Goal: Check status: Check status

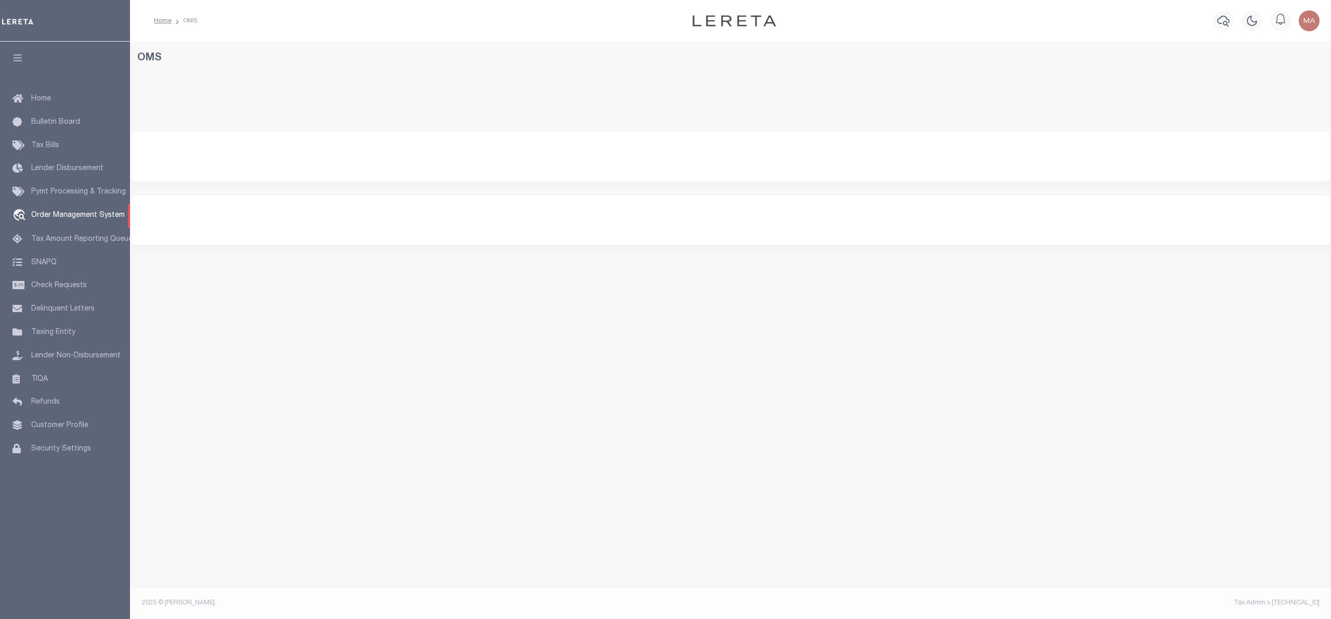
select select "200"
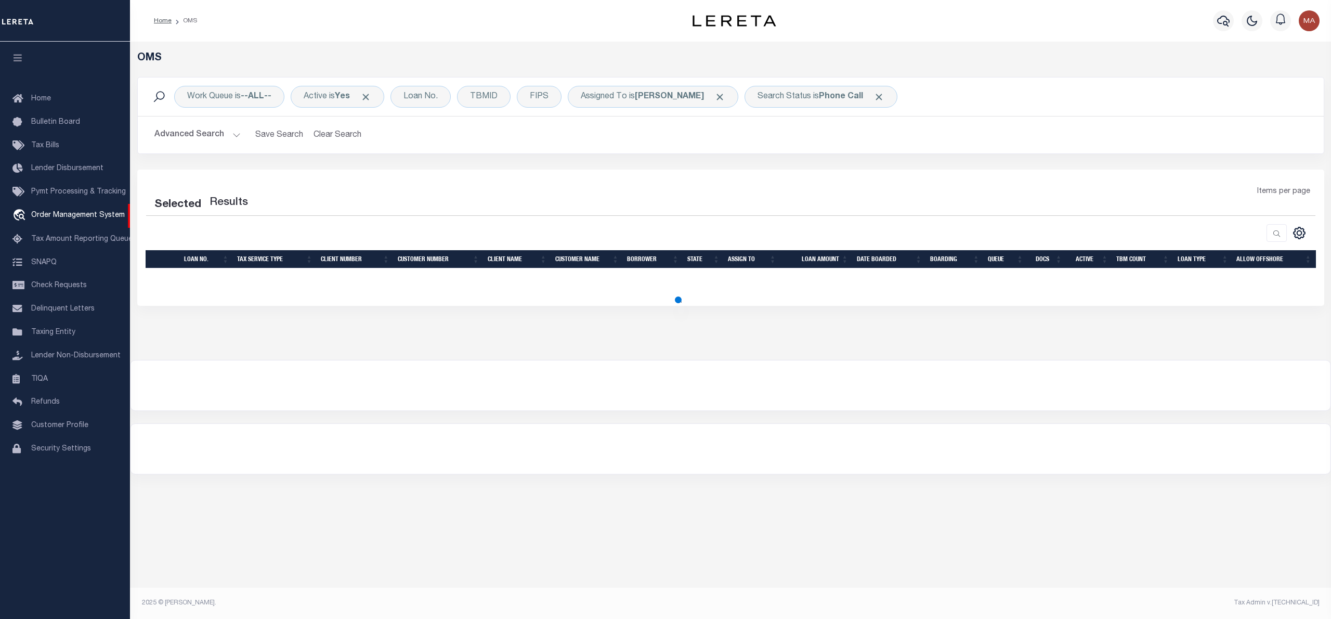
select select "200"
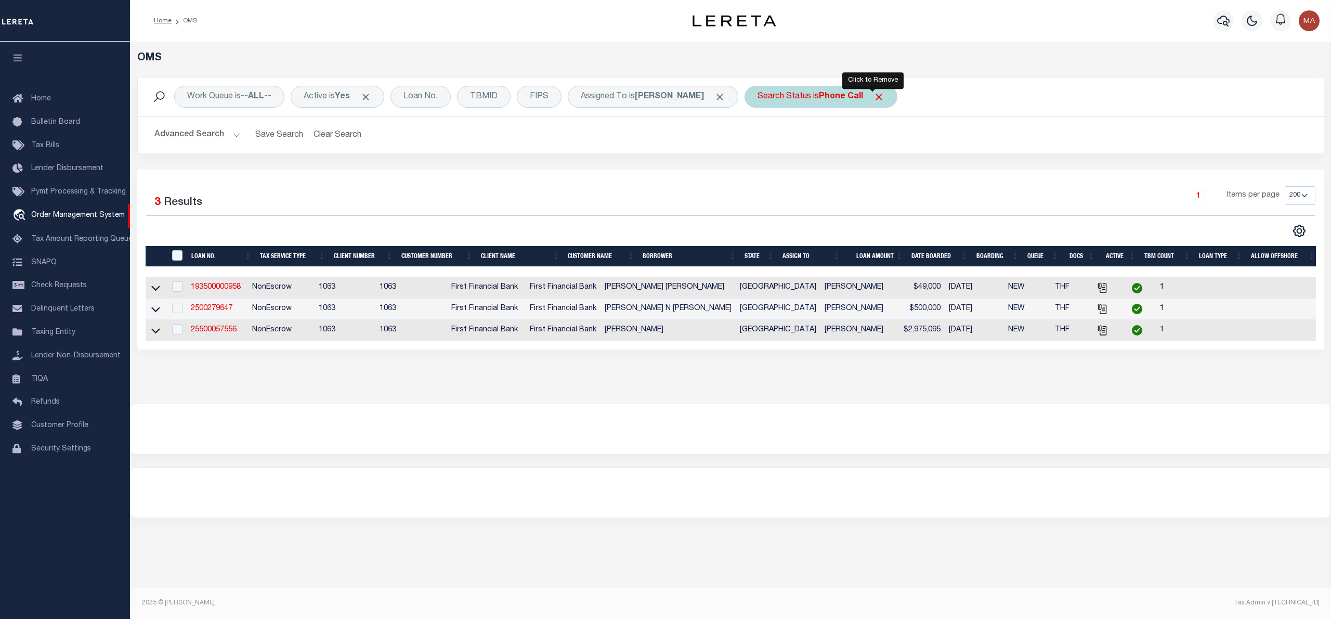
click at [874, 93] on span "Click to Remove" at bounding box center [879, 97] width 11 height 11
click at [758, 104] on div "Search Status" at bounding box center [785, 97] width 80 height 22
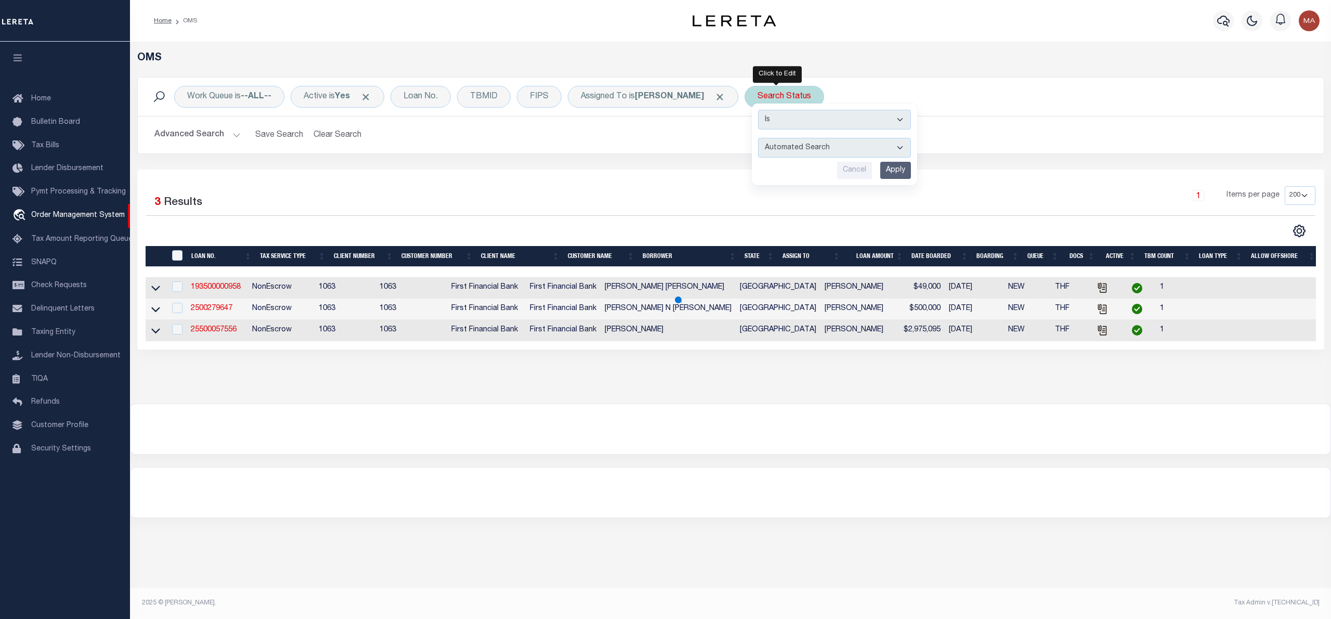
select select "RD"
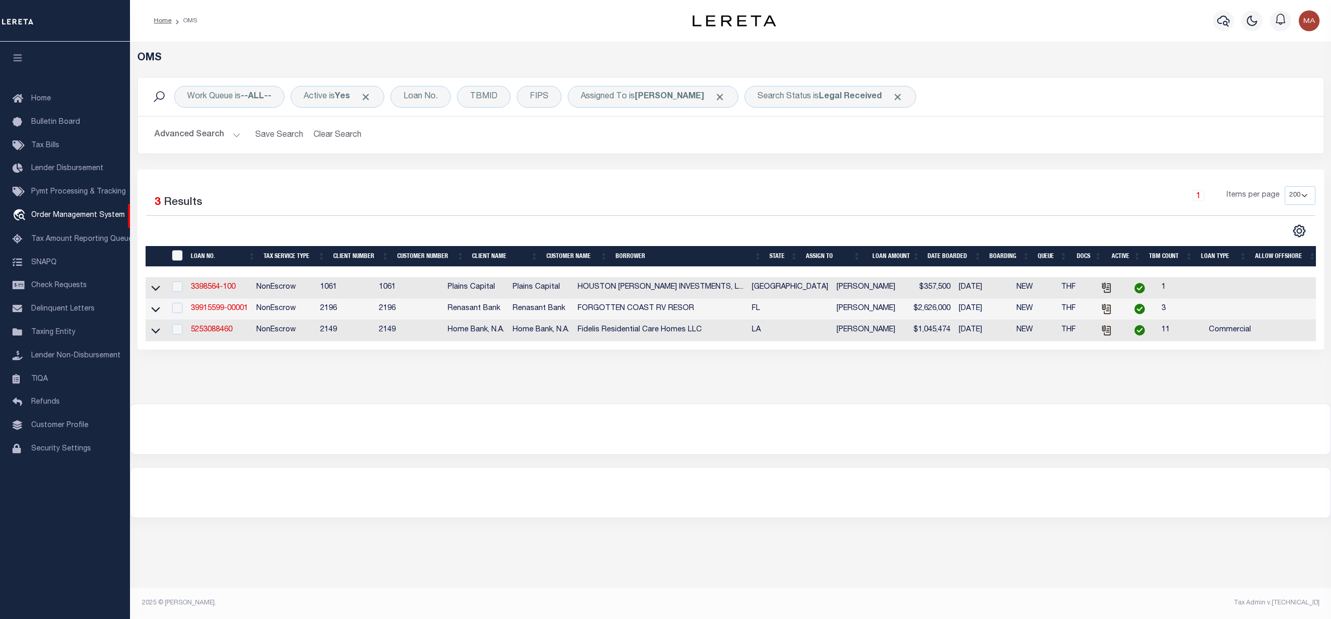
click at [196, 329] on td "5253088460" at bounding box center [220, 330] width 66 height 21
checkbox input "true"
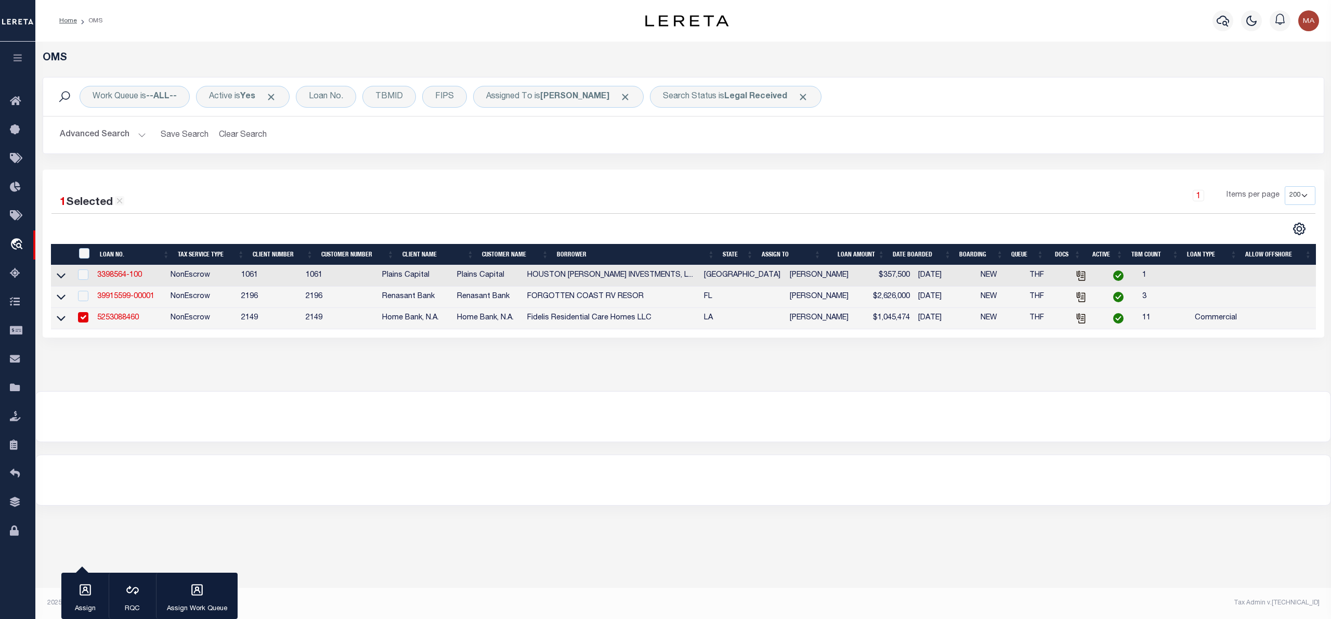
click at [119, 321] on link "5253088460" at bounding box center [118, 317] width 42 height 7
type input "5253088460"
type input "Fidelis Residential Care Homes LLC"
select select
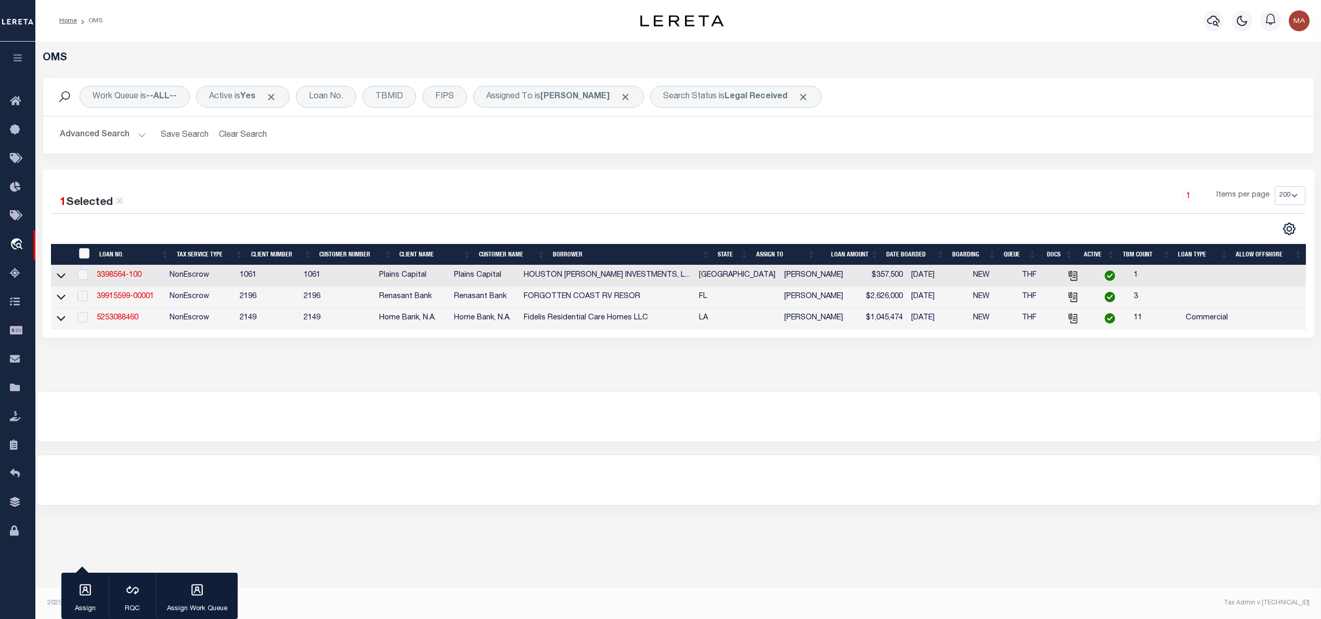
type input "[DATE]"
select select "20"
select select "NonEscrow"
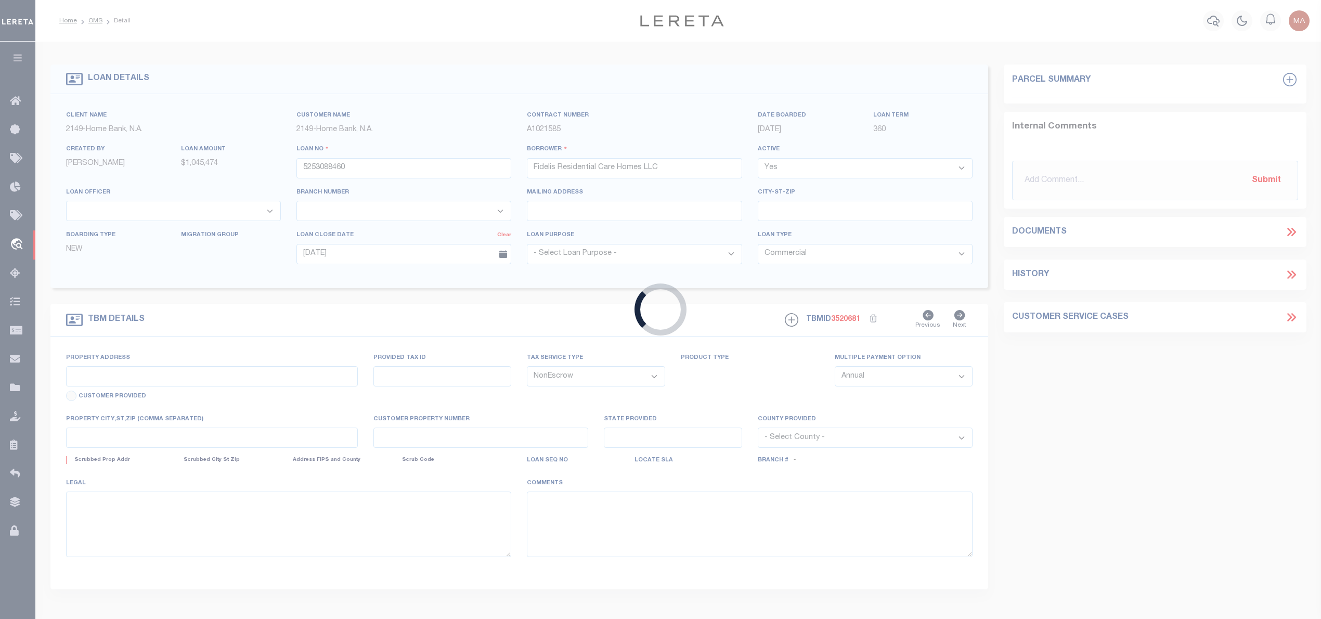
type input "[STREET_ADDRESS]"
select select
type input "[GEOGRAPHIC_DATA] LA 70810-3246"
type input "LA"
select select "29283"
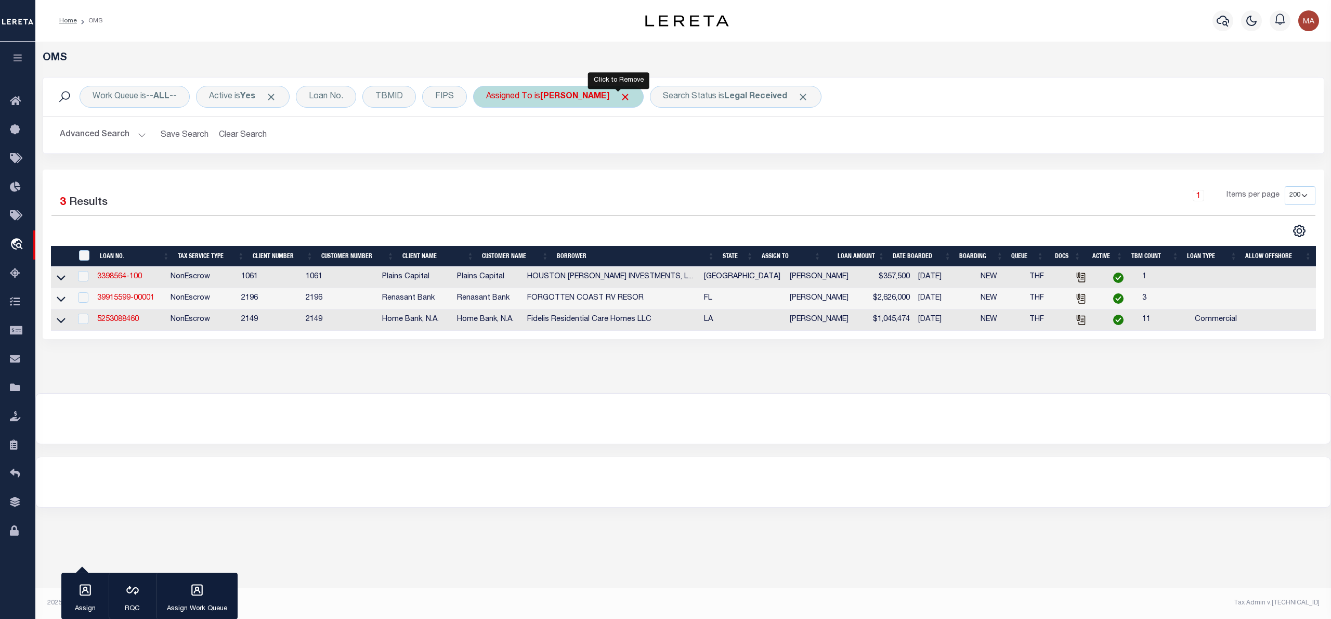
click at [620, 99] on span "Click to Remove" at bounding box center [625, 97] width 11 height 11
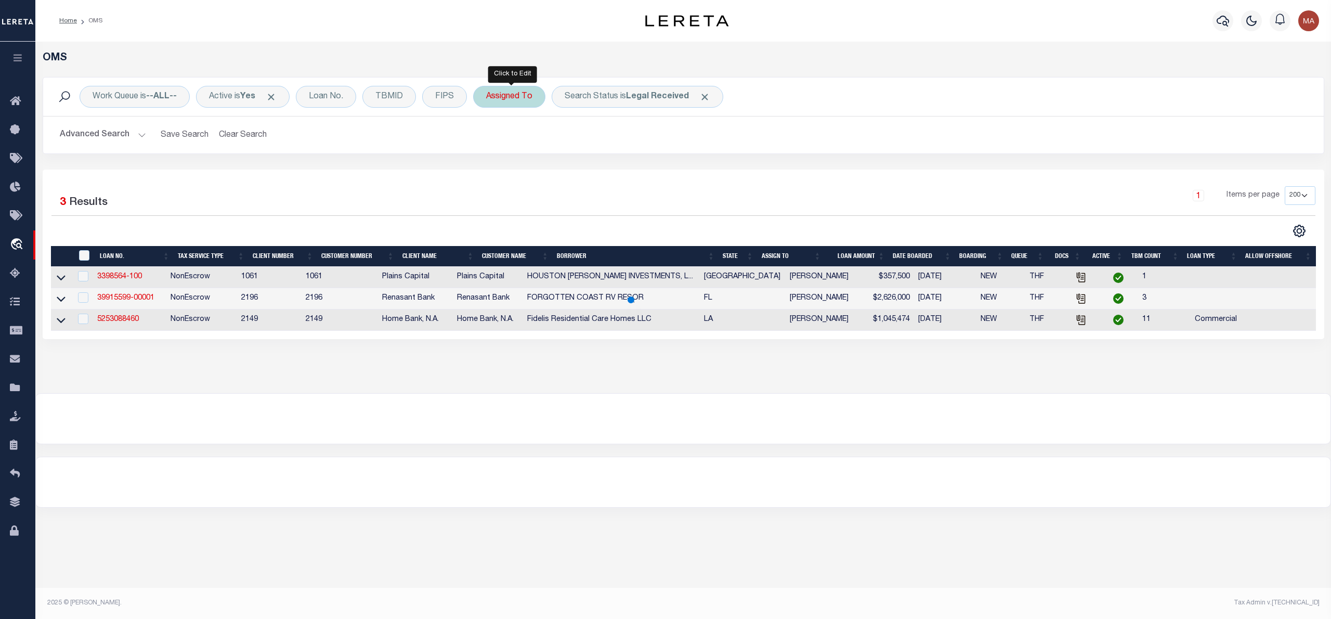
click at [506, 96] on div "Assigned To" at bounding box center [509, 97] width 72 height 22
select select "[PERSON_NAME]"
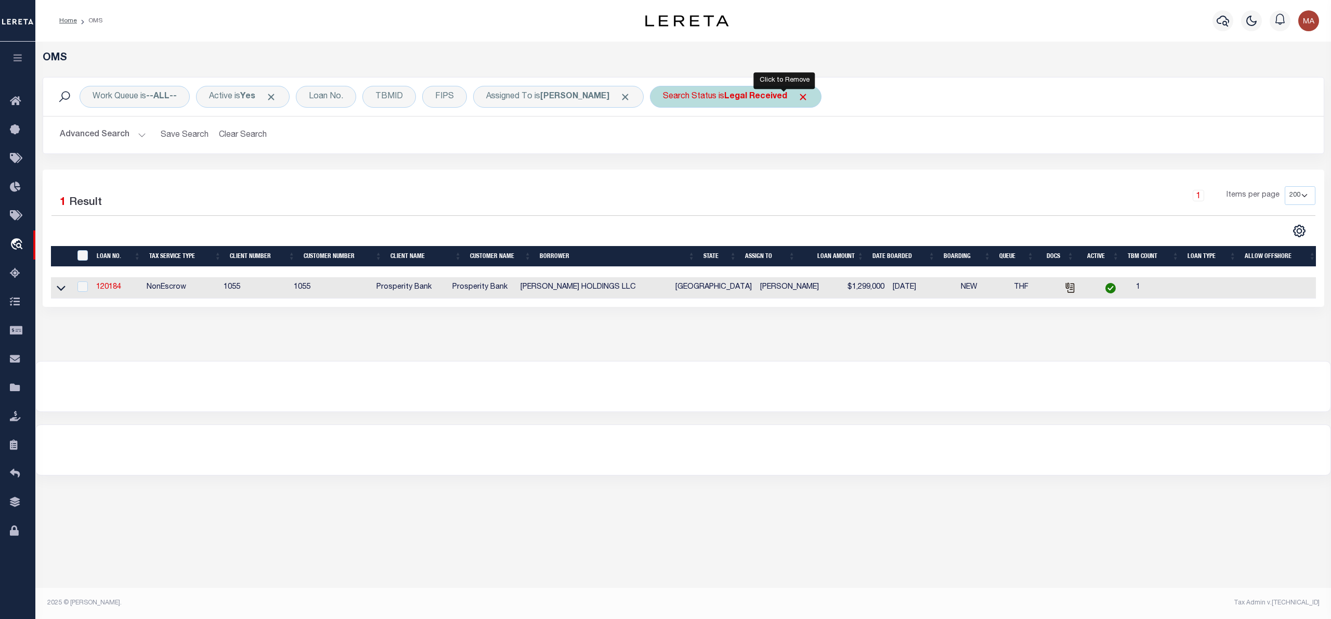
click at [798, 100] on span "Click to Remove" at bounding box center [803, 97] width 11 height 11
click at [707, 96] on div "Search Status" at bounding box center [690, 97] width 80 height 22
